Goal: Check status

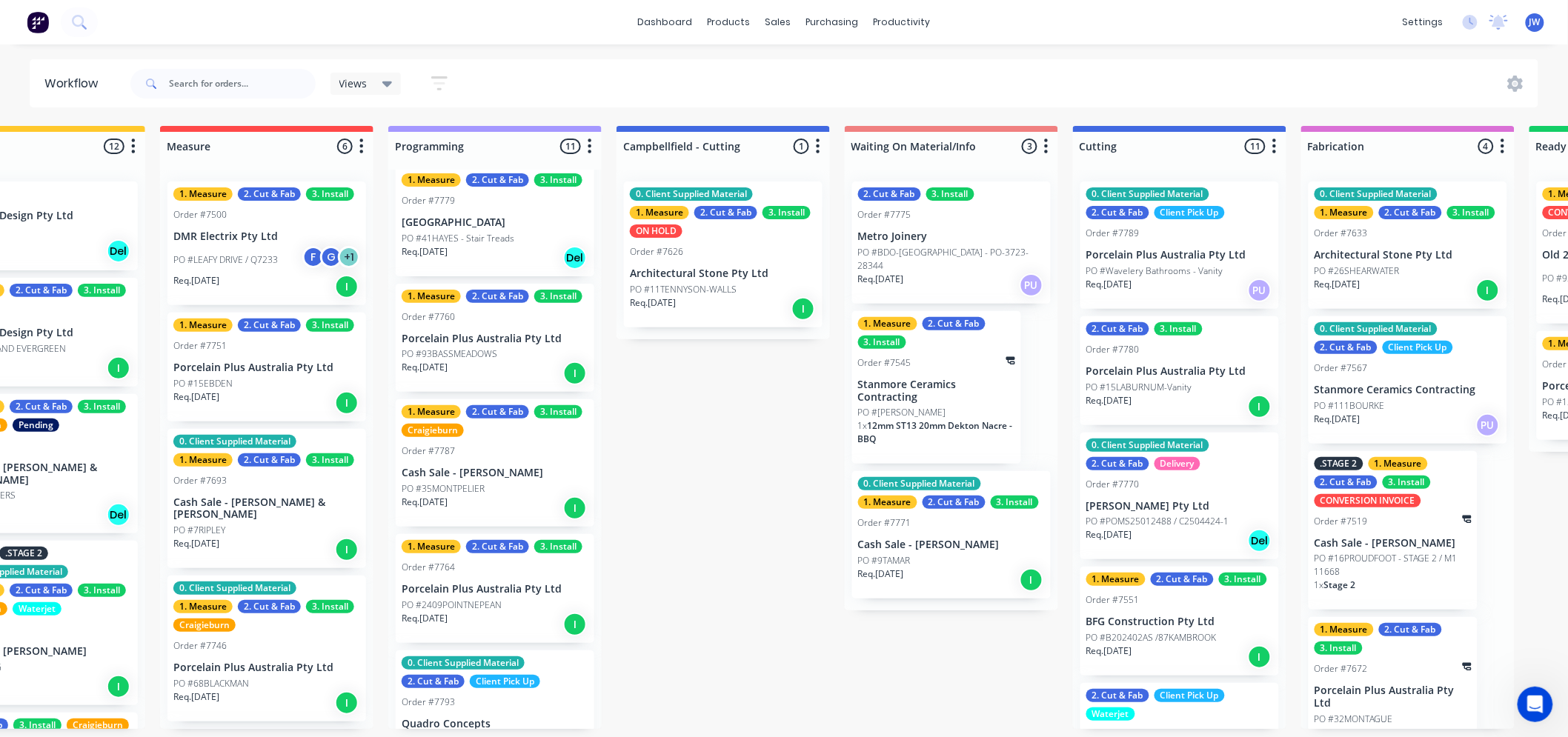
scroll to position [741, 0]
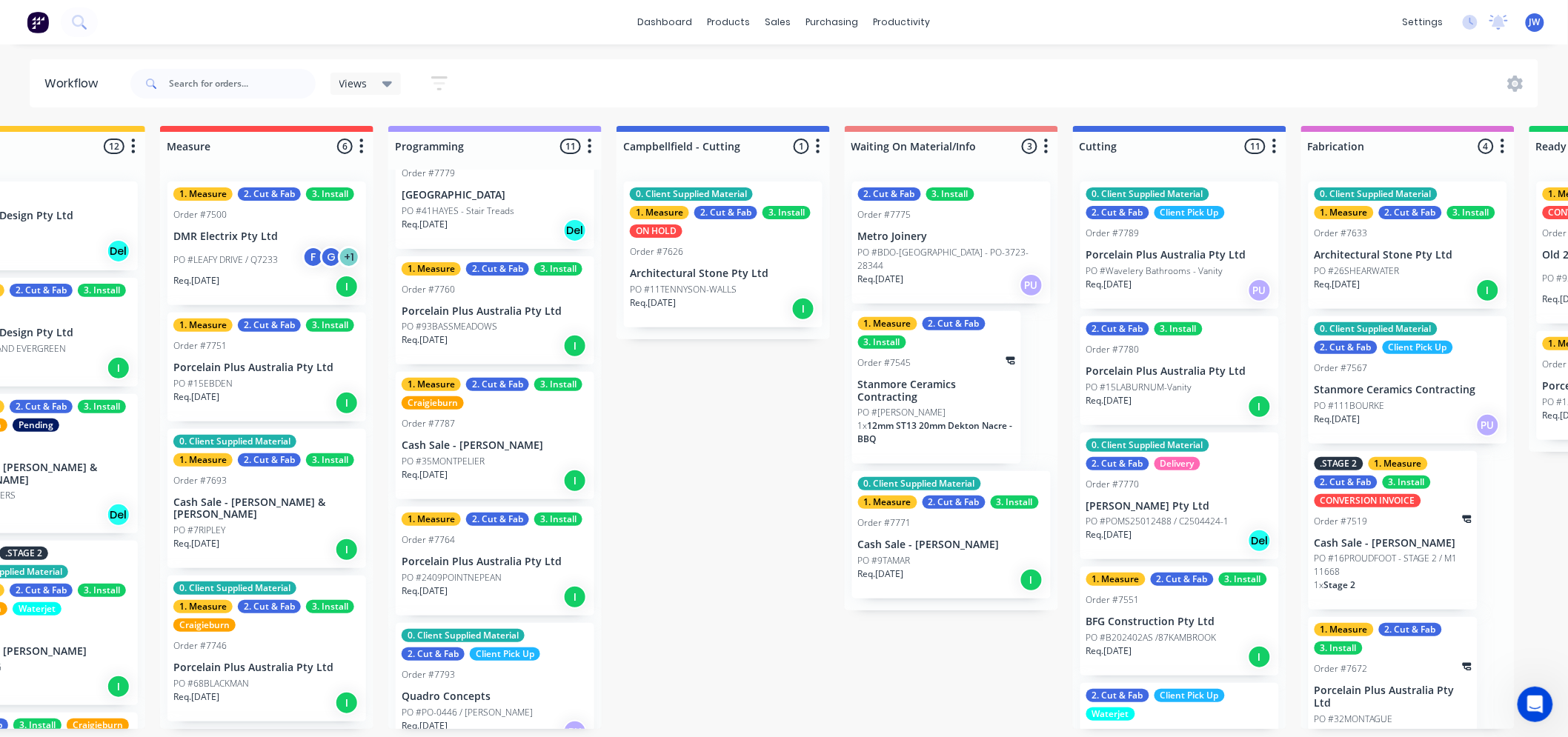
click at [498, 305] on p "Porcelain Plus Australia Pty Ltd" at bounding box center [495, 312] width 187 height 13
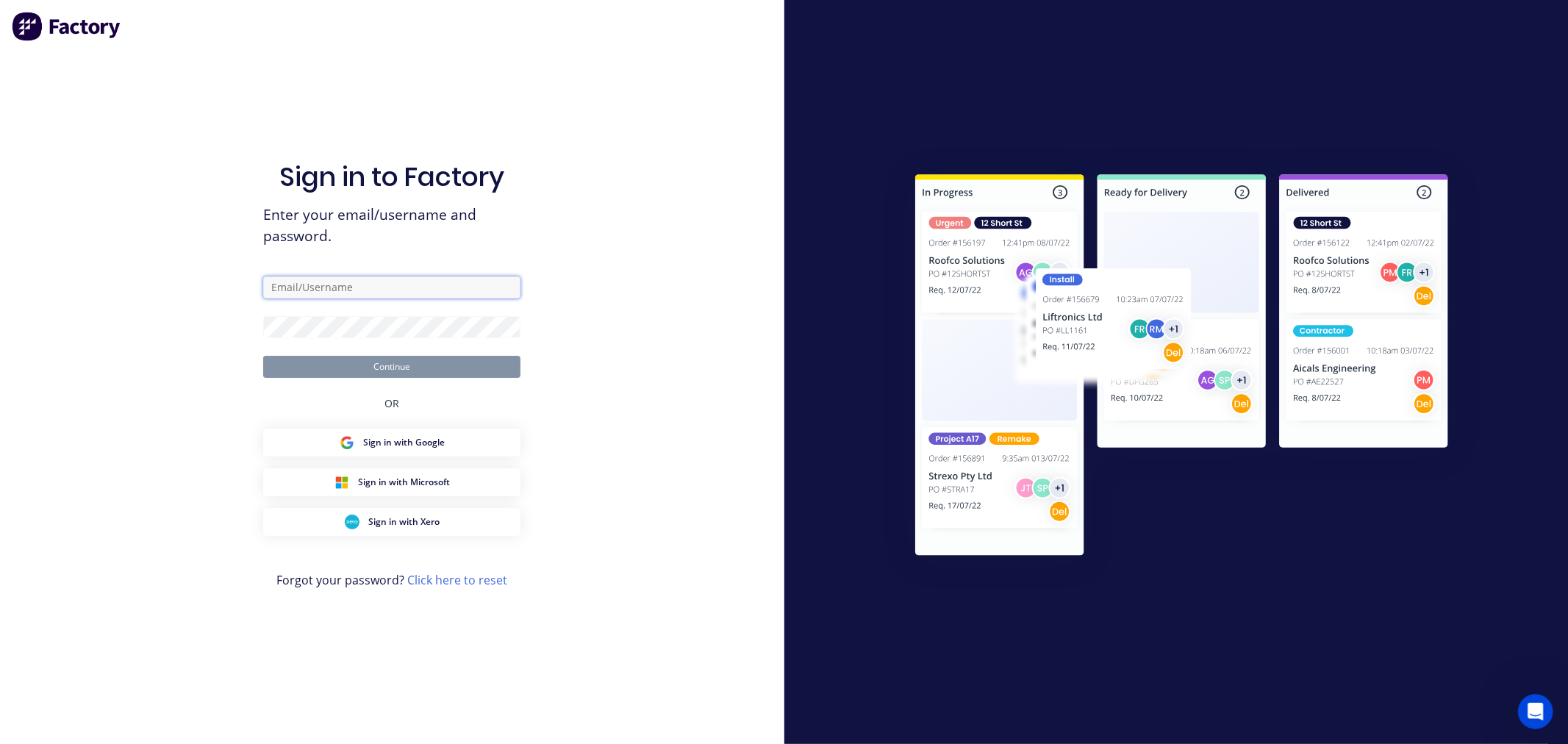
type input "[EMAIL_ADDRESS][DOMAIN_NAME]"
click at [408, 369] on button "Continue" at bounding box center [392, 366] width 257 height 22
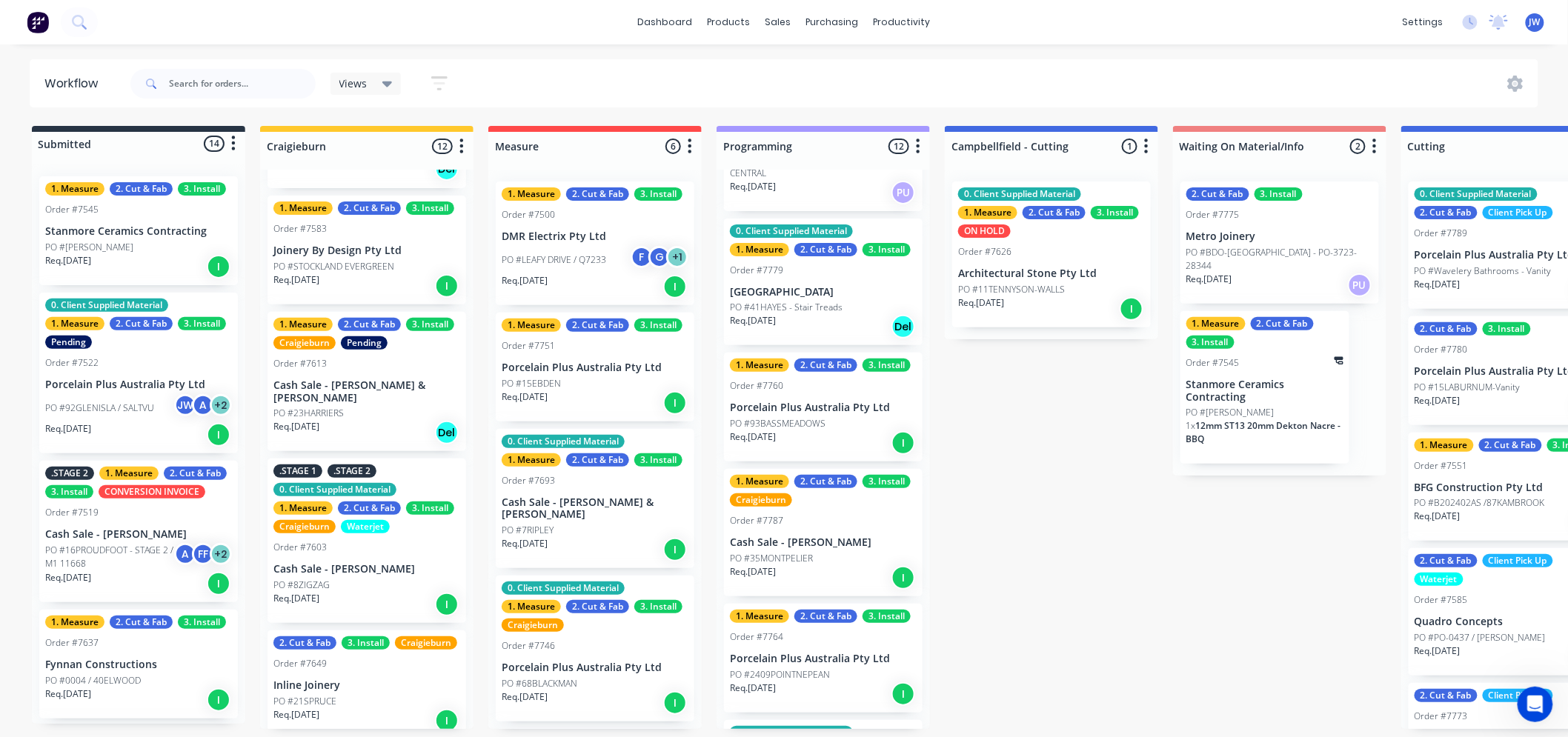
scroll to position [750, 0]
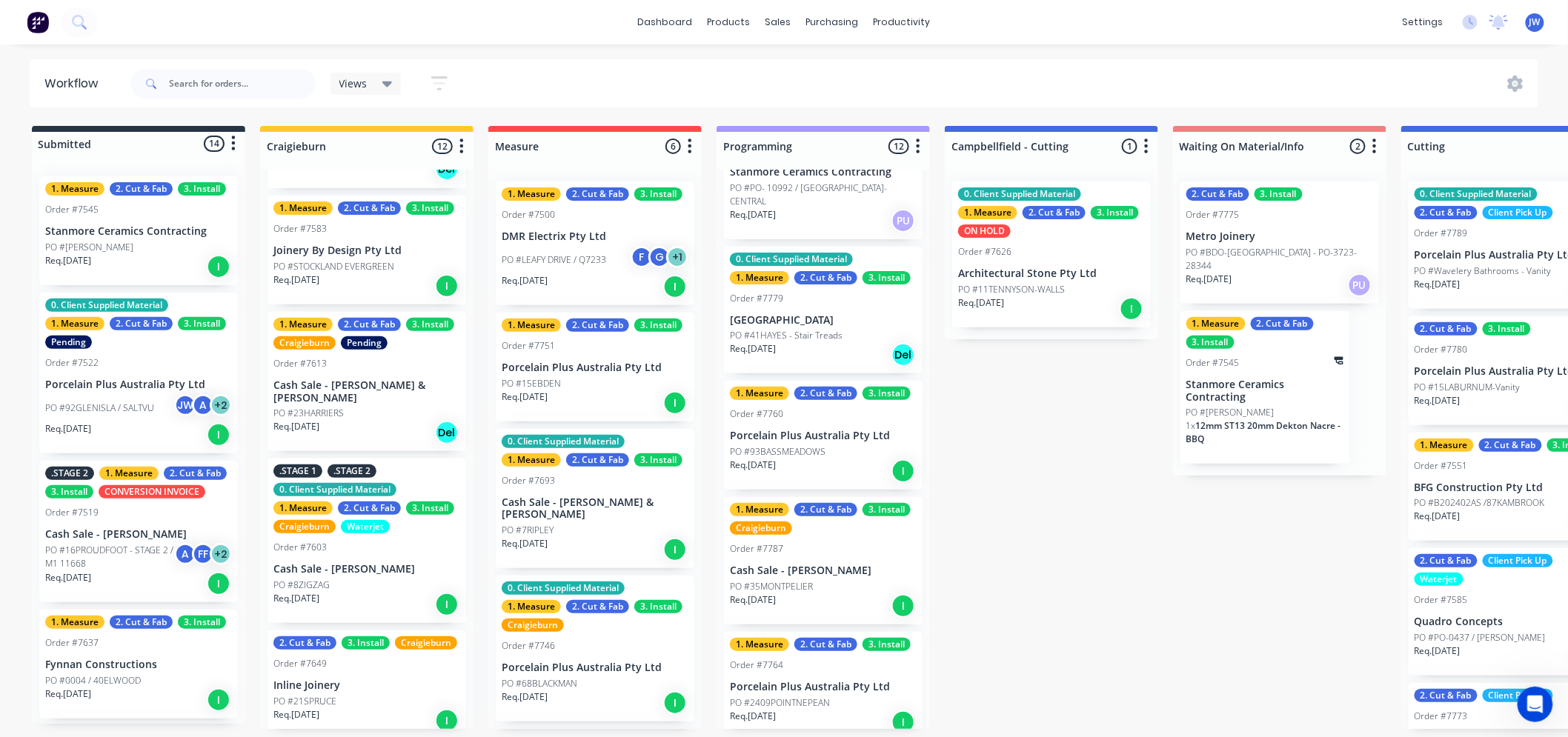
click at [819, 459] on div "Req. [DATE] I" at bounding box center [823, 471] width 187 height 25
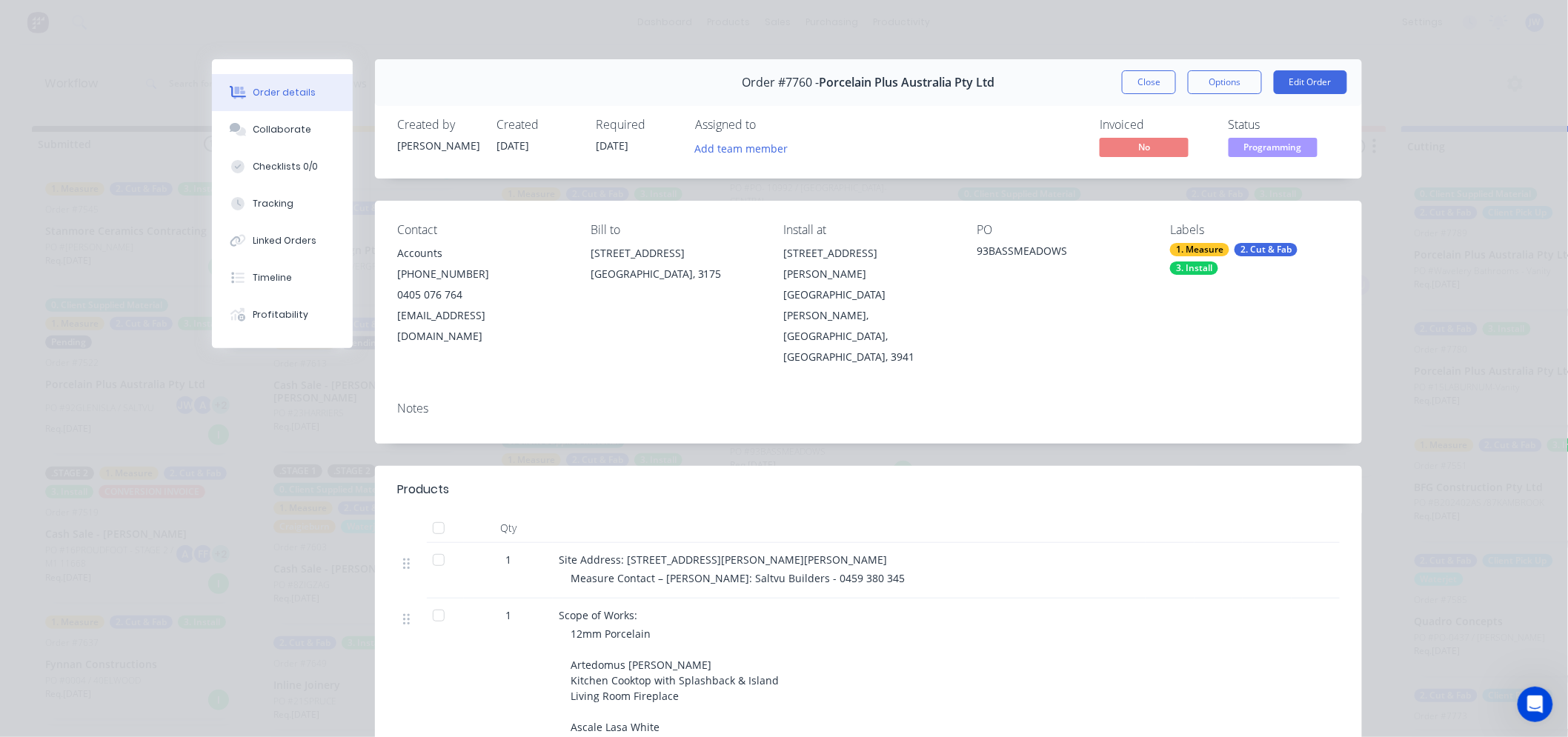
click at [1272, 240] on div "Labels 1. Measure 2. Cut & Fab 3. Install" at bounding box center [1255, 295] width 170 height 145
click at [1269, 246] on div "2. Cut & Fab" at bounding box center [1267, 249] width 63 height 13
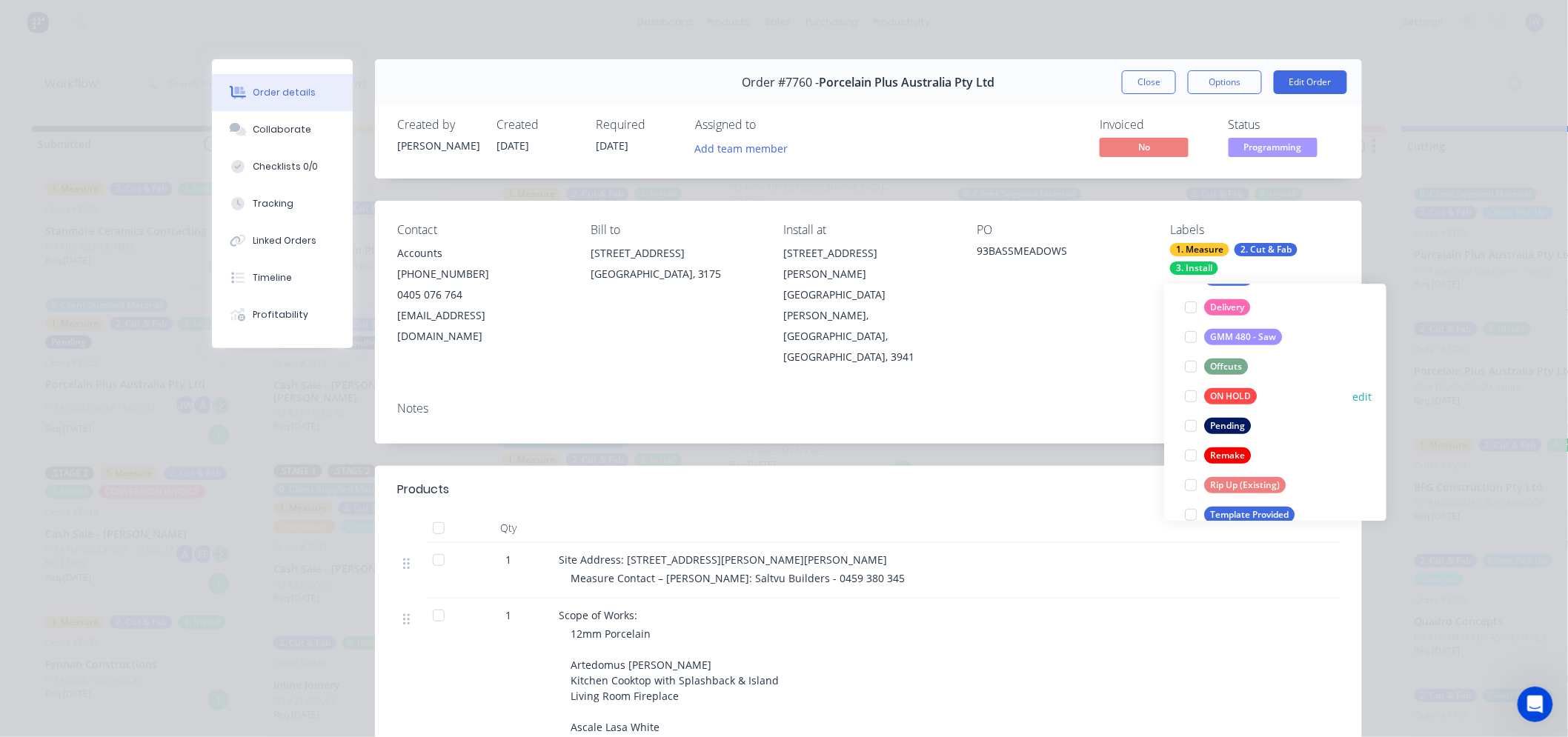
click at [1221, 390] on div "ON HOLD" at bounding box center [1230, 396] width 52 height 16
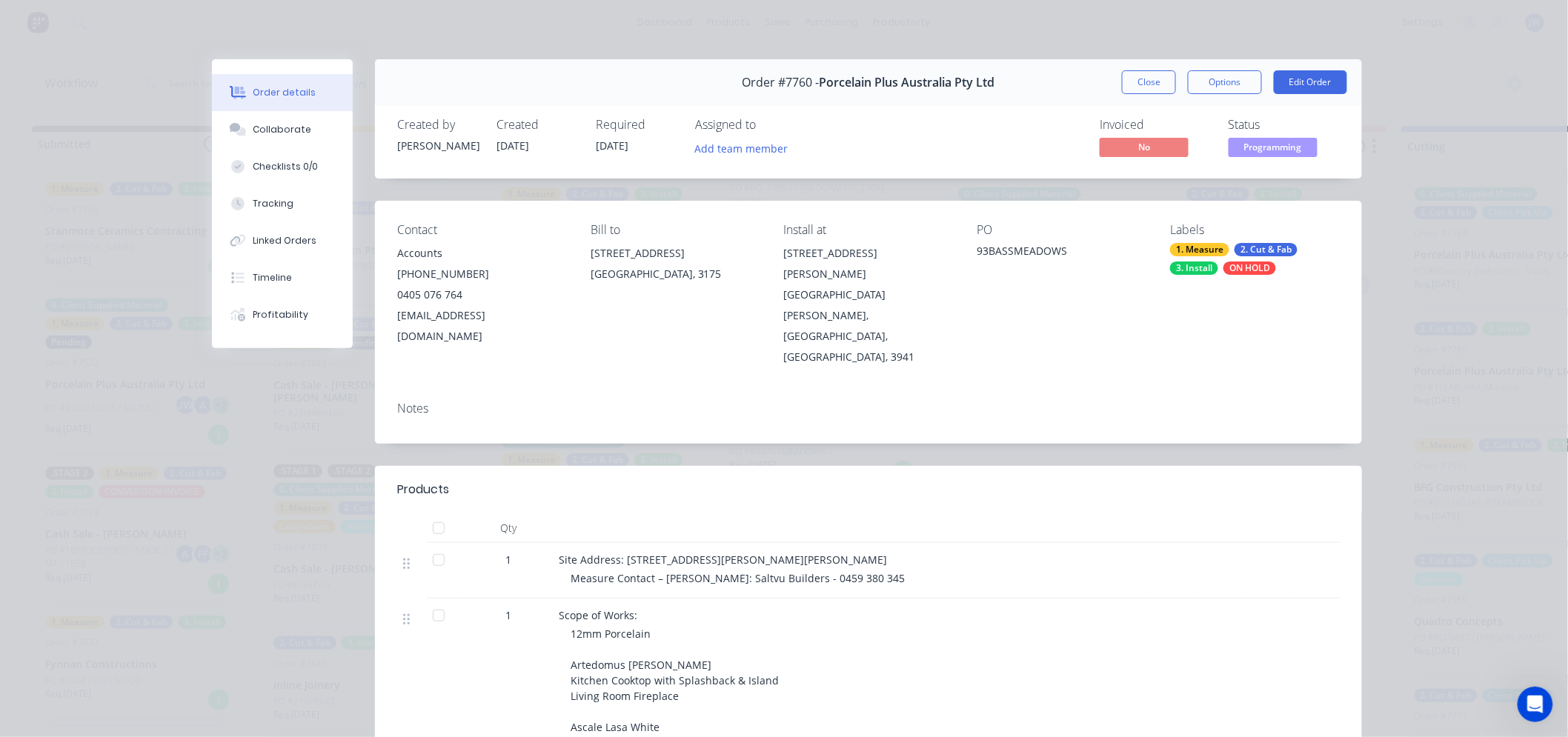
click at [1081, 343] on div "Contact Accounts [PHONE_NUMBER] [EMAIL_ADDRESS][DOMAIN_NAME] Bill to [STREET_AD…" at bounding box center [869, 295] width 987 height 189
click at [1152, 82] on button "Close" at bounding box center [1149, 81] width 54 height 23
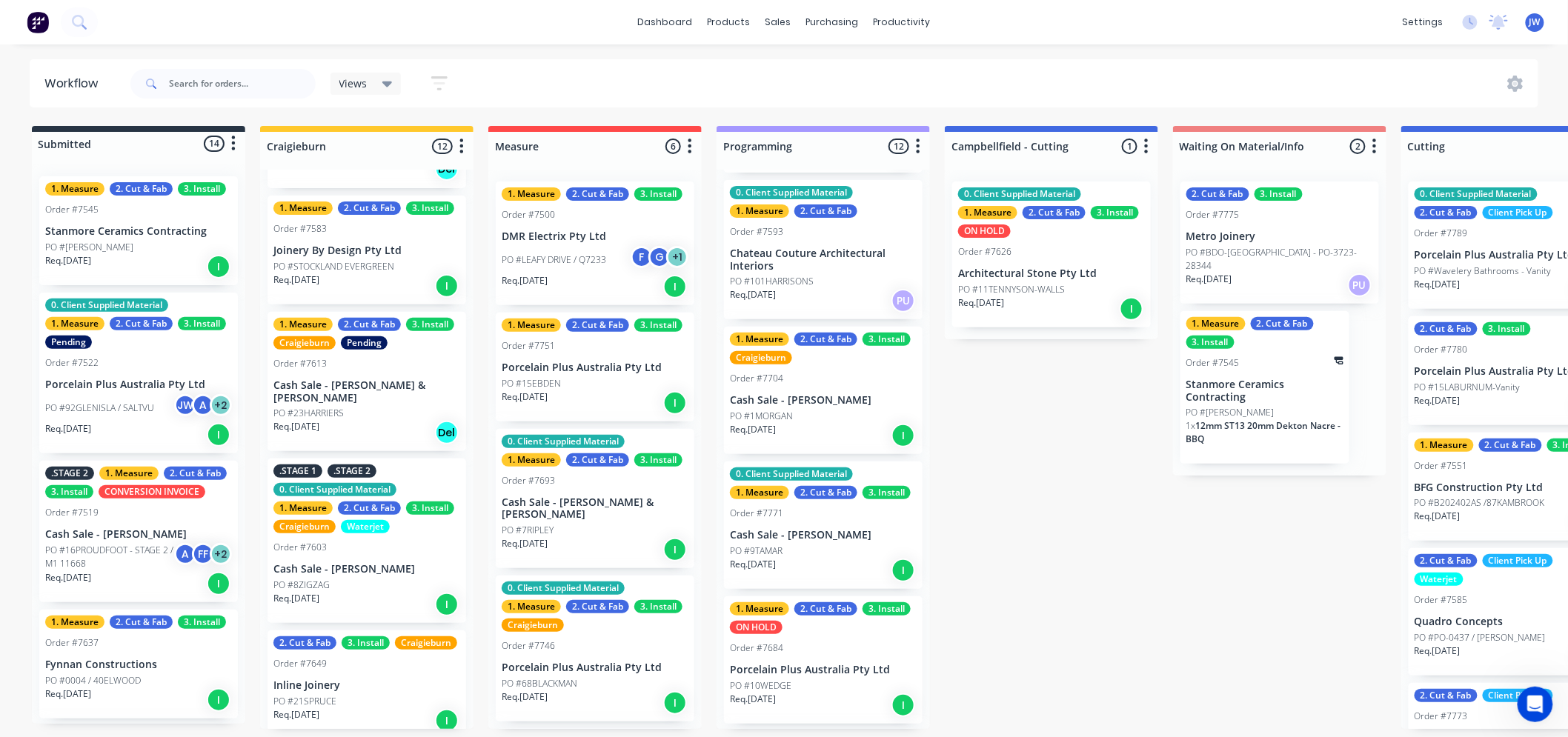
scroll to position [164, 0]
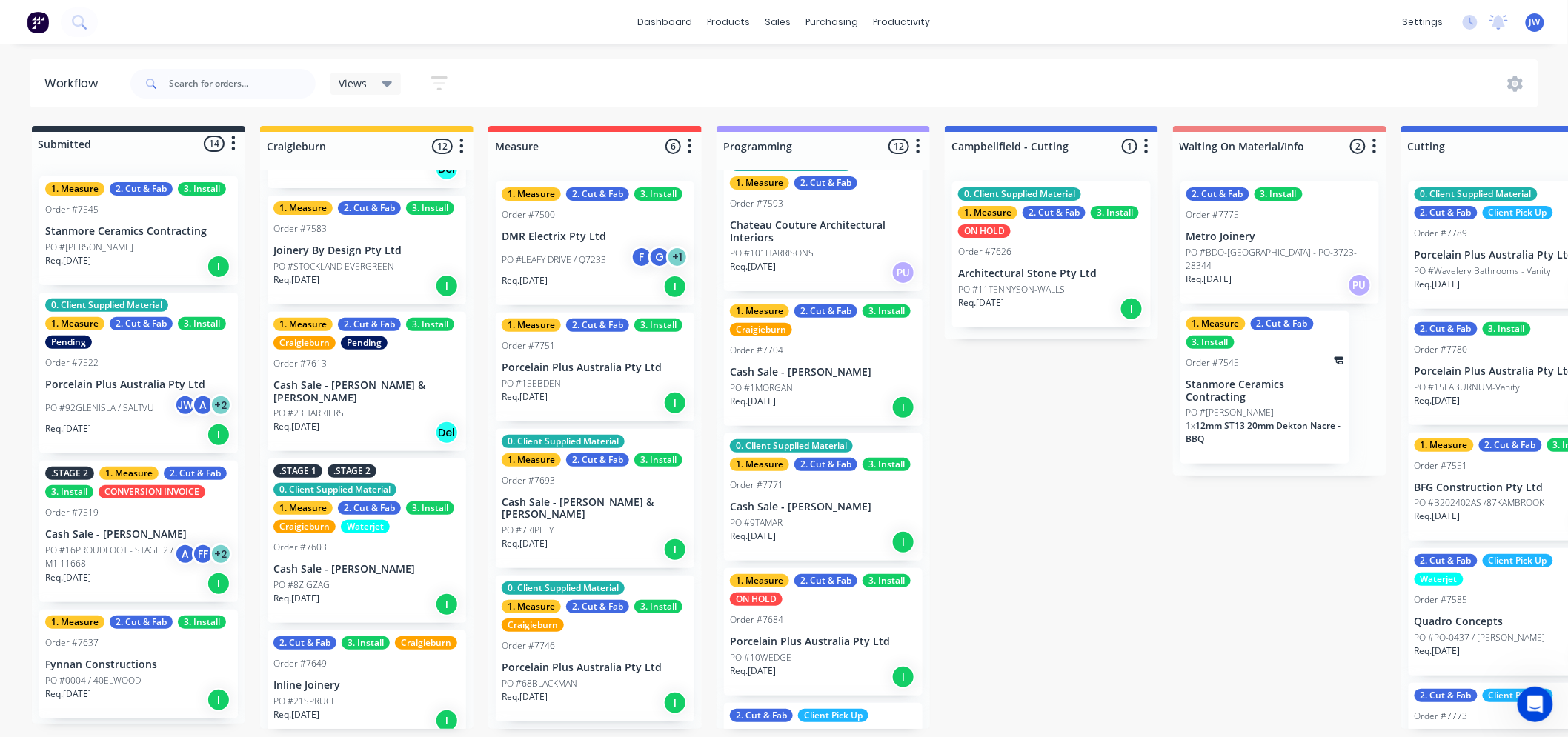
click at [1049, 452] on div "Submitted 14 Status colour #273444 hex #273444 Save Cancel Summaries Total orde…" at bounding box center [1547, 427] width 3116 height 603
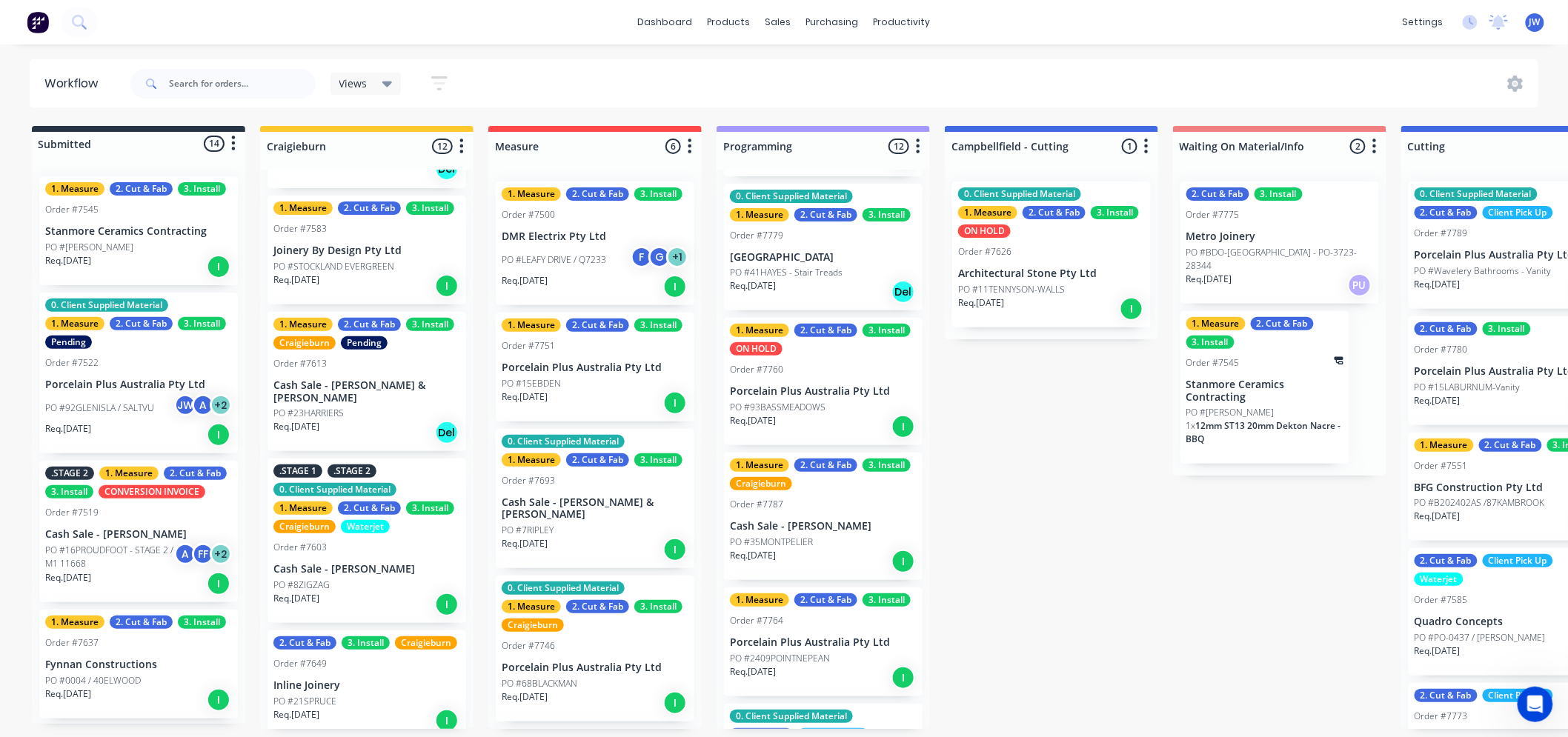
scroll to position [823, 0]
